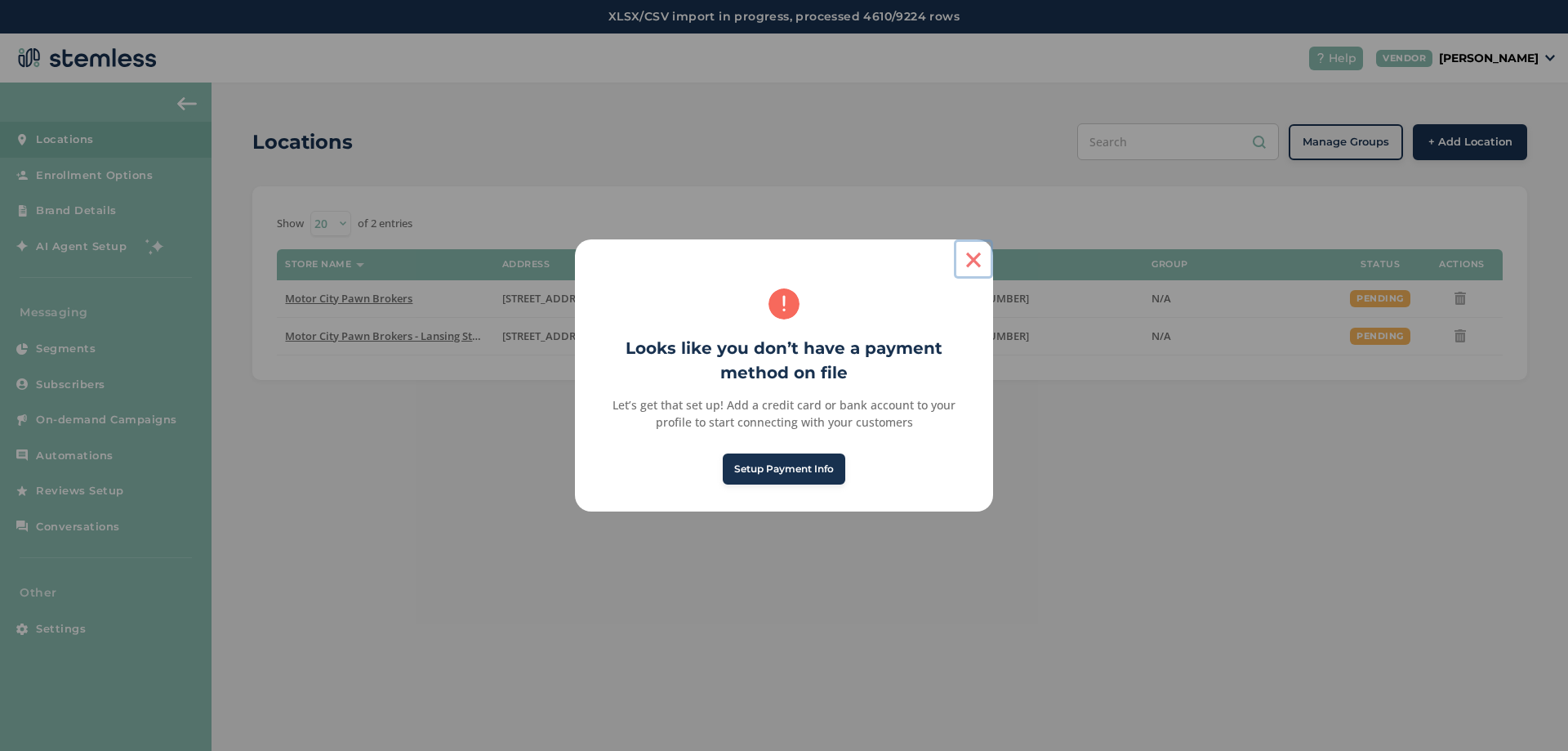
click at [970, 253] on button "×" at bounding box center [973, 259] width 39 height 39
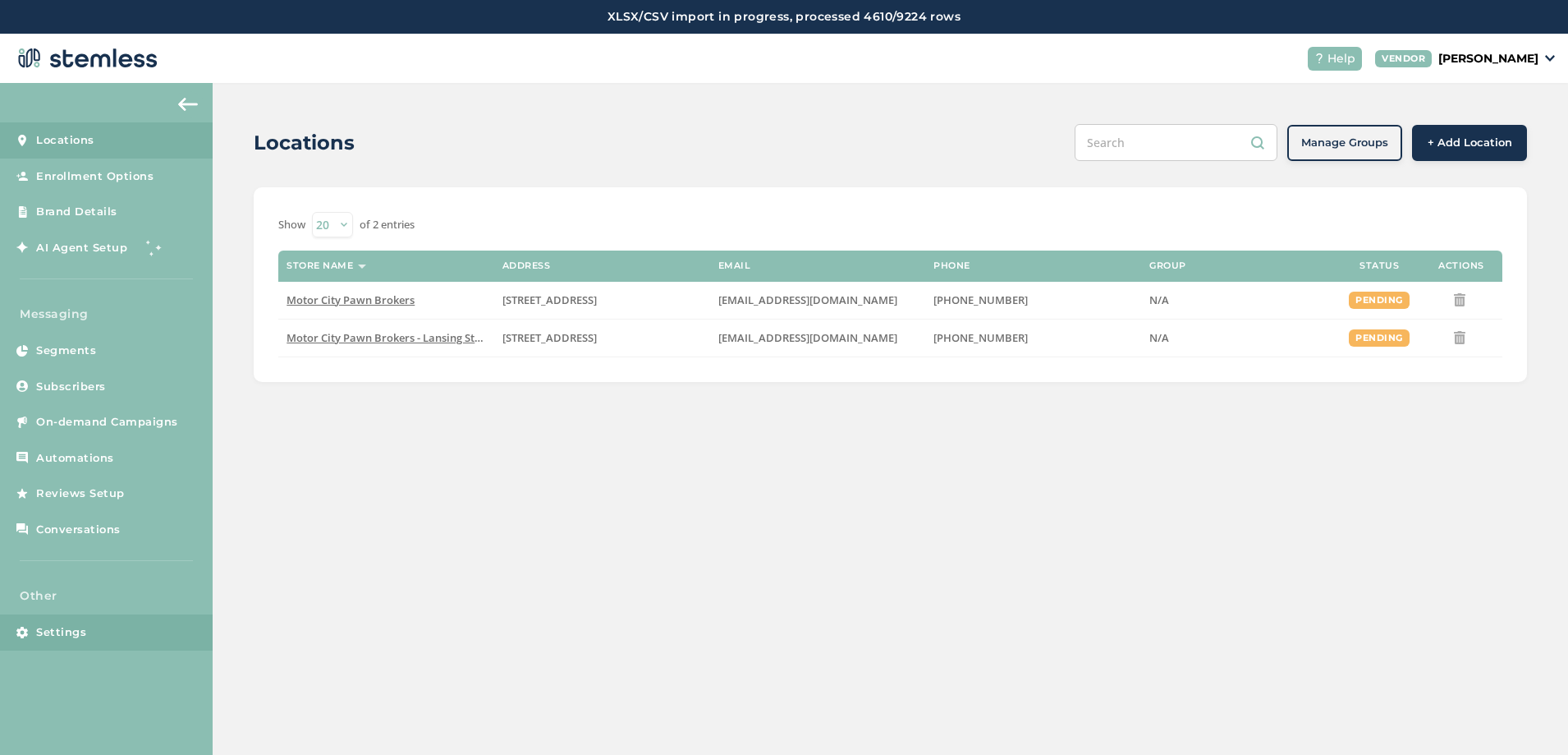
click at [113, 620] on link "Settings" at bounding box center [106, 632] width 213 height 36
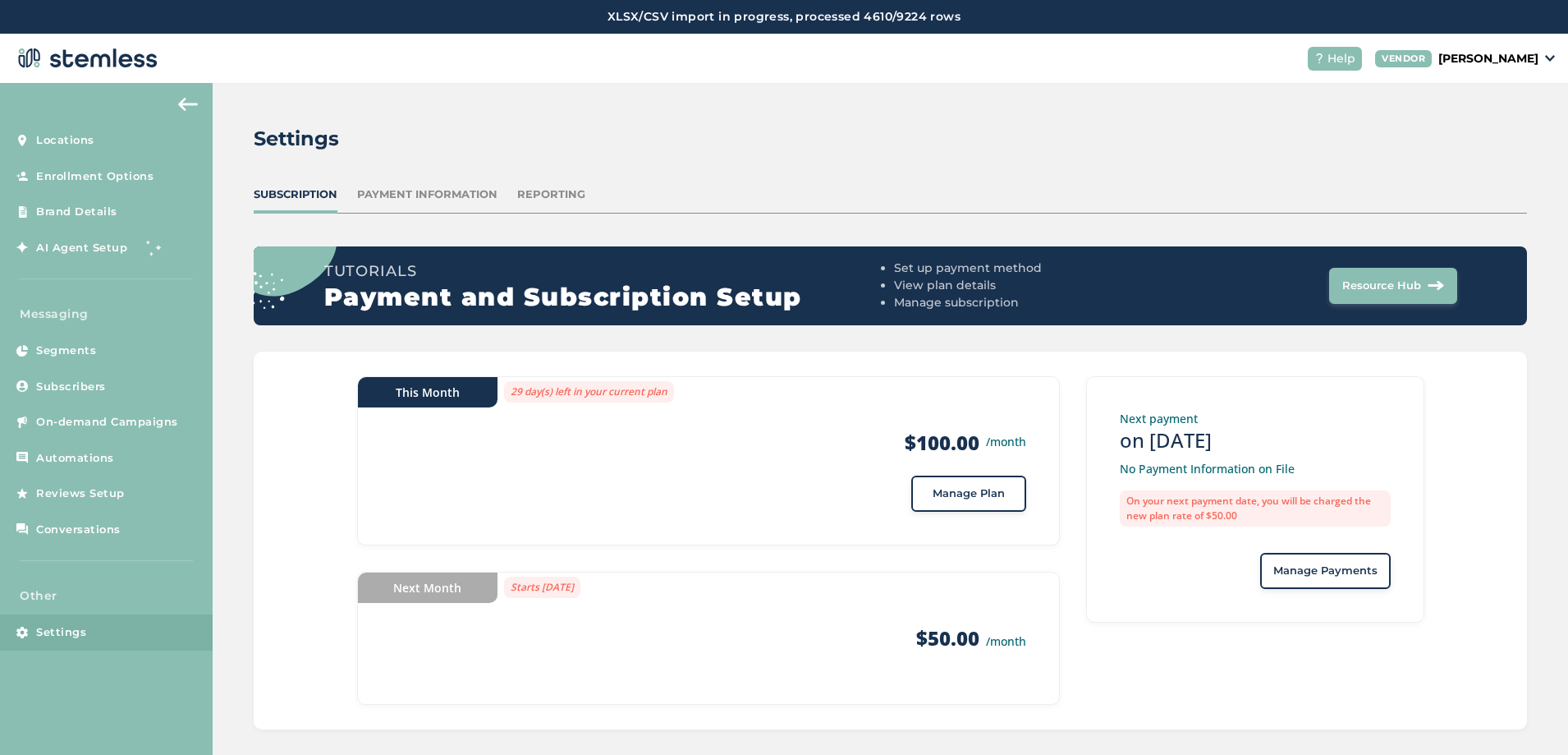
click at [312, 410] on div "This Month 29 day(s) left in your current plan Products $100.00 /month Messages…" at bounding box center [891, 540] width 1274 height 378
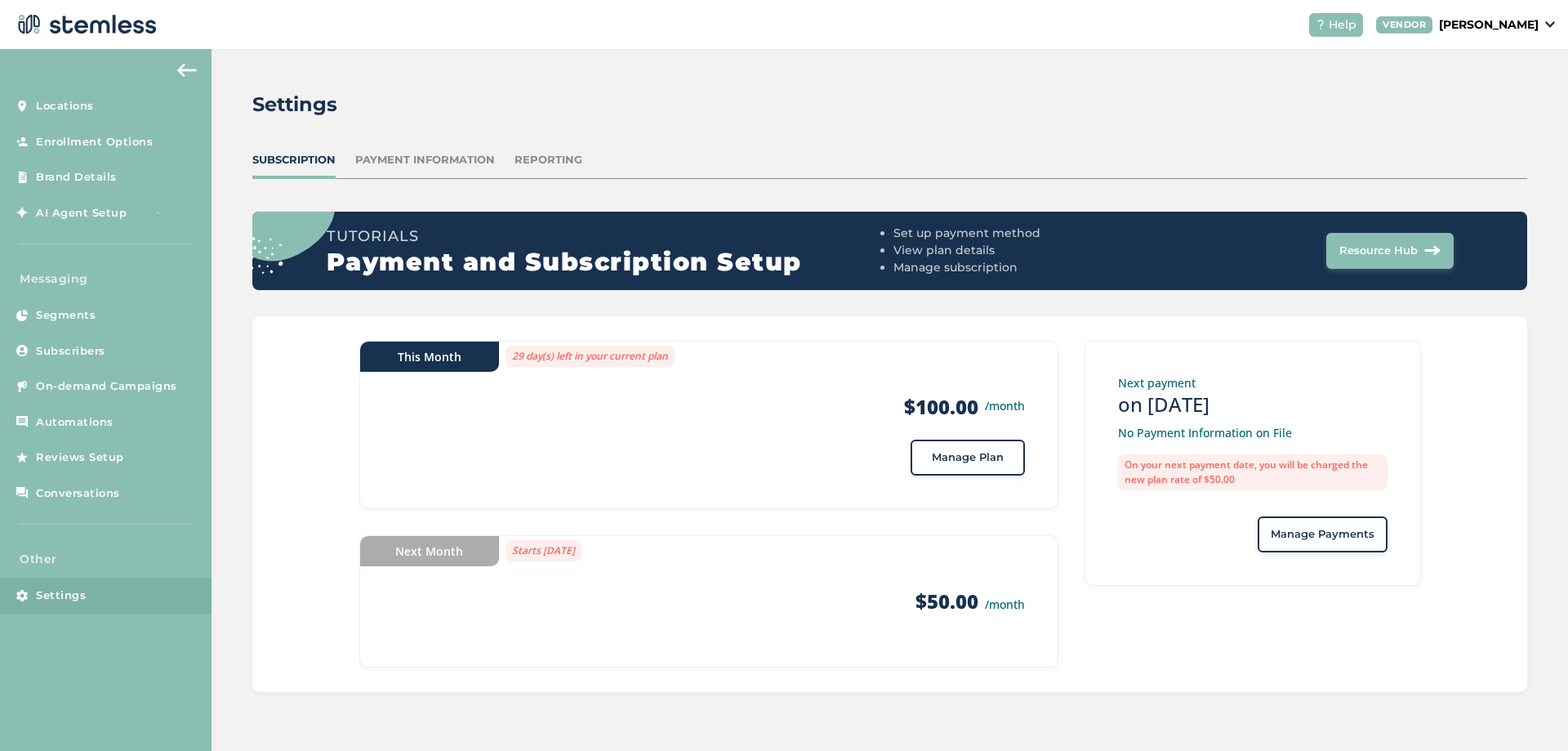
click at [1551, 19] on div "VENDOR [PERSON_NAME]" at bounding box center [1465, 25] width 179 height 18
click at [1483, 147] on link "Logout" at bounding box center [1498, 146] width 80 height 17
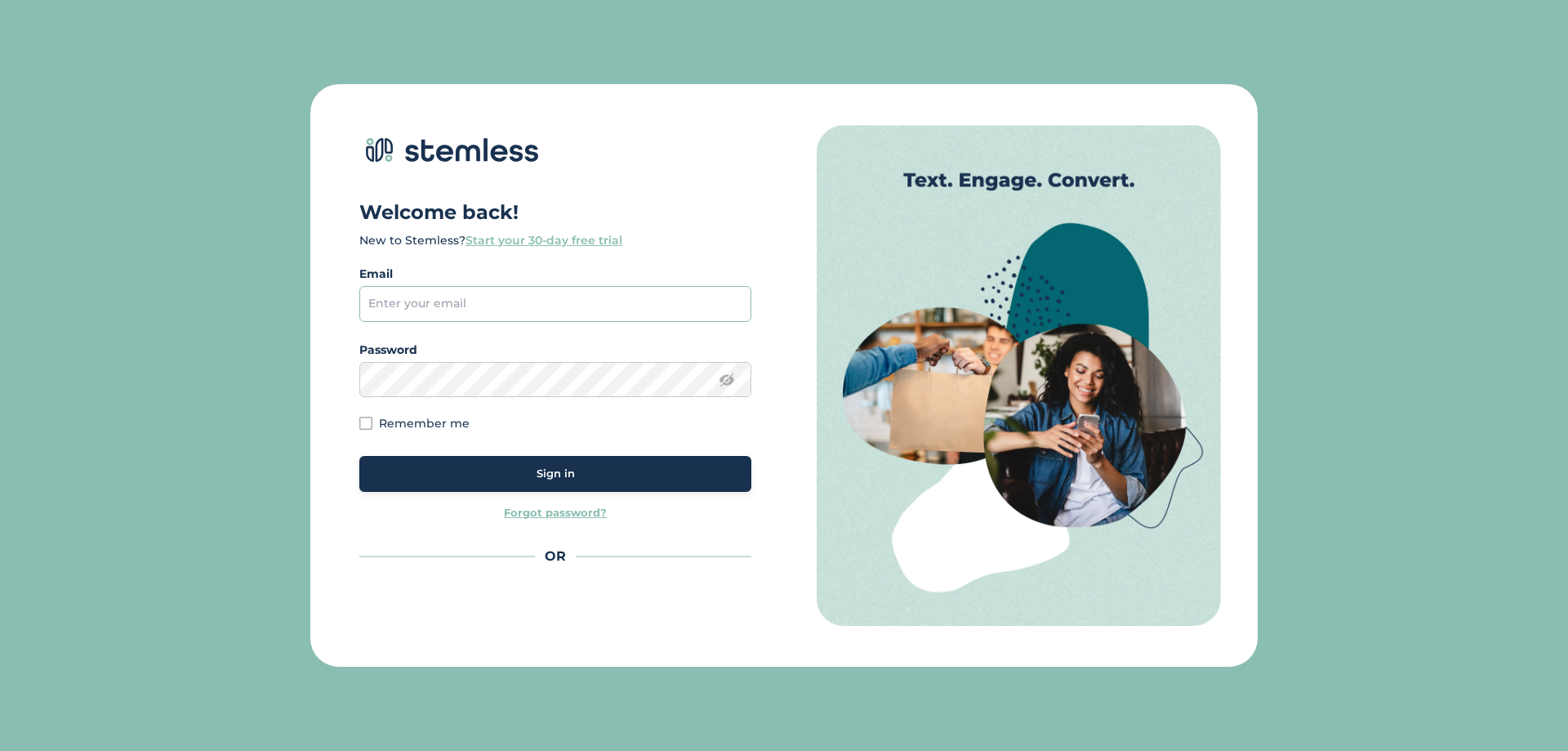
click at [512, 304] on input "email" at bounding box center [556, 304] width 392 height 36
type input "[PERSON_NAME][EMAIL_ADDRESS][DOMAIN_NAME]"
click at [388, 332] on div "Sign in" at bounding box center [556, 474] width 366 height 17
